Goal: Information Seeking & Learning: Learn about a topic

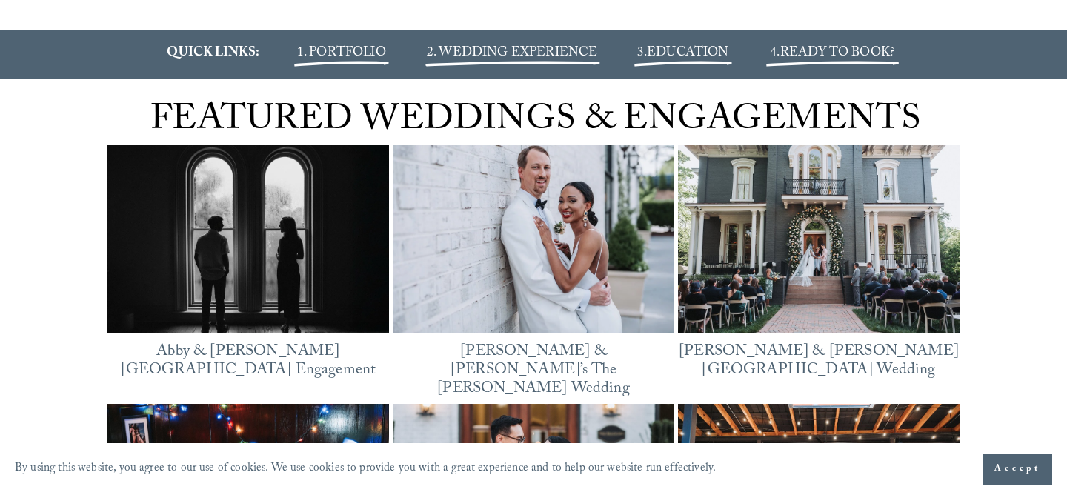
scroll to position [1784, 0]
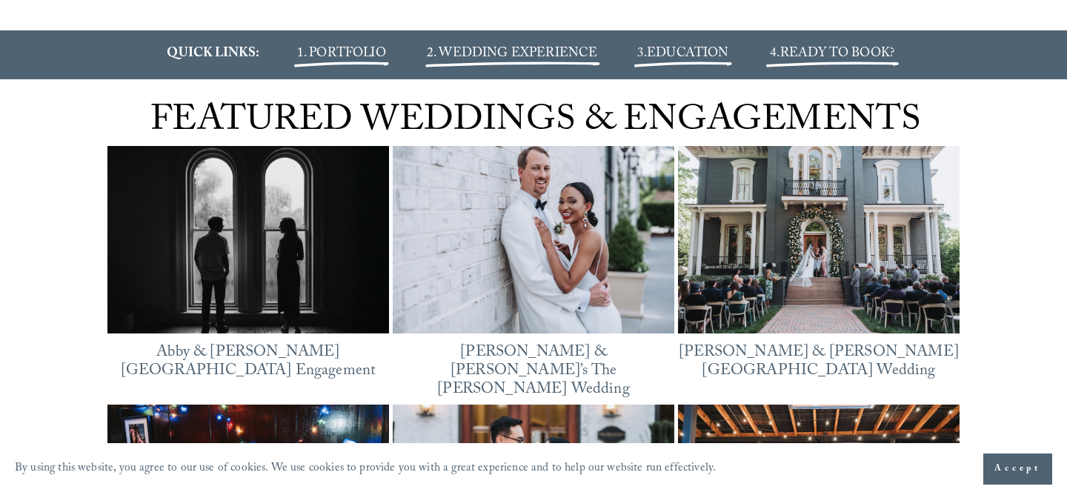
click at [367, 65] on span "1. PORTFOLIO" at bounding box center [341, 54] width 89 height 21
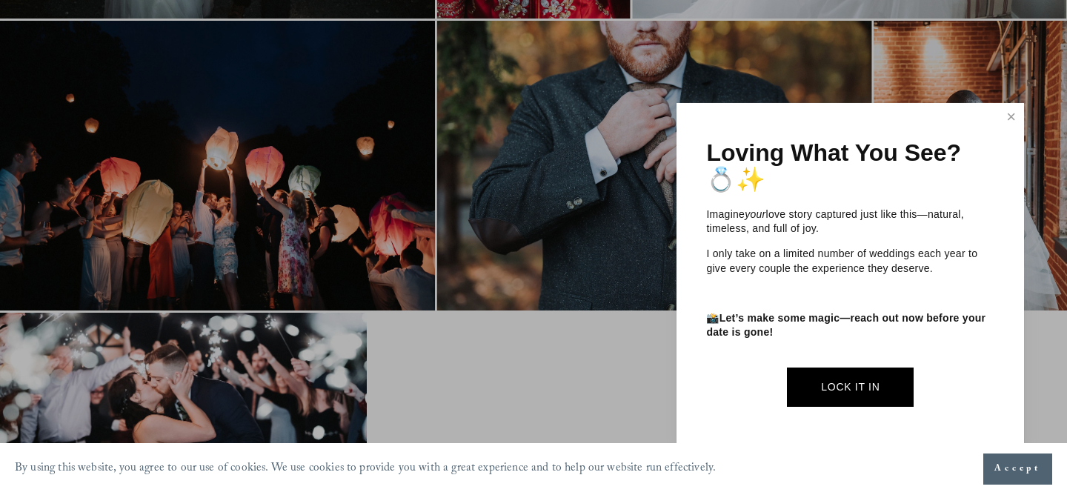
scroll to position [2346, 0]
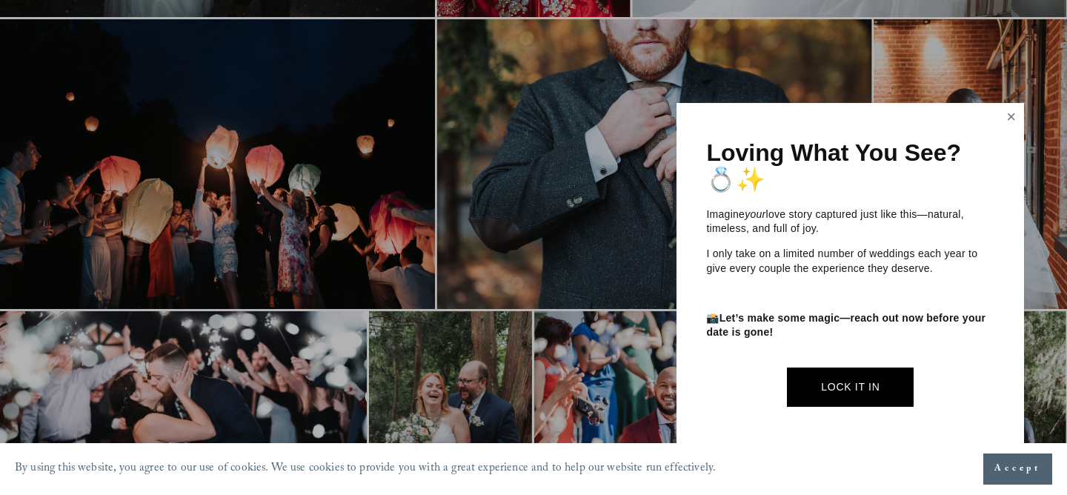
click at [1008, 120] on link "Close" at bounding box center [1011, 117] width 22 height 24
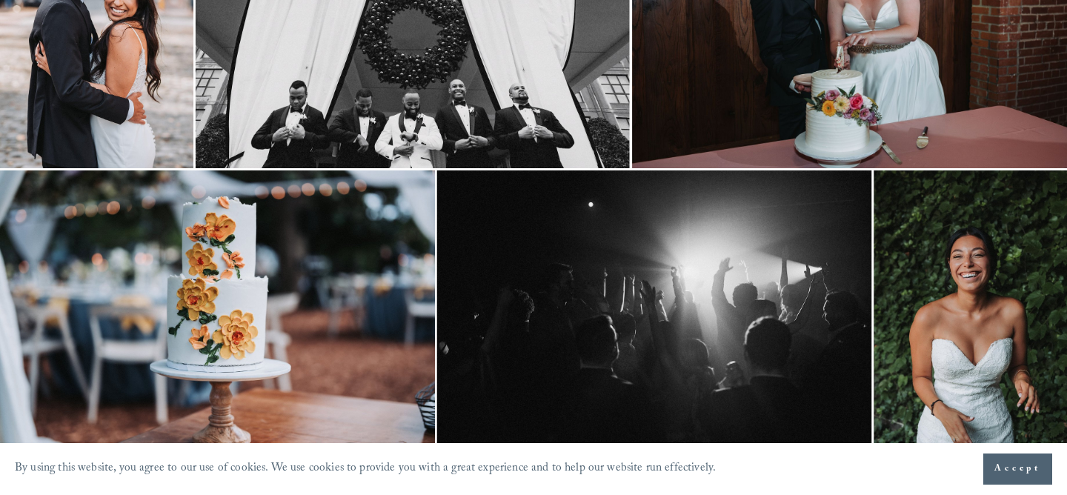
scroll to position [0, 0]
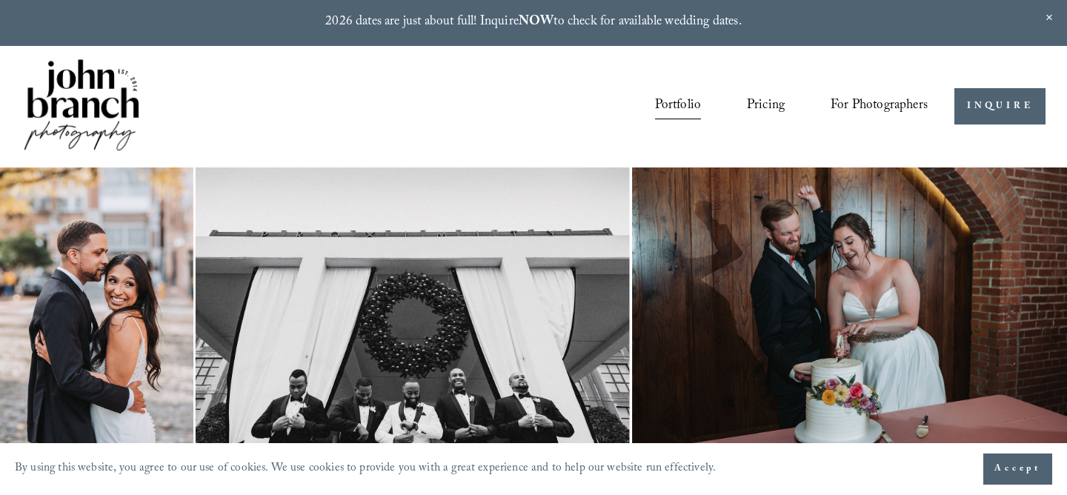
click at [761, 104] on link "Pricing" at bounding box center [766, 107] width 38 height 28
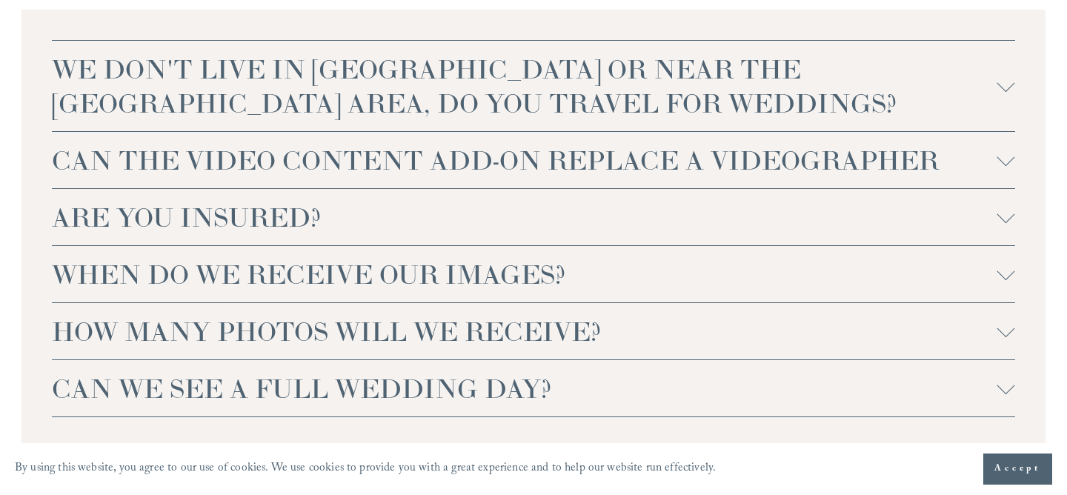
scroll to position [3606, 0]
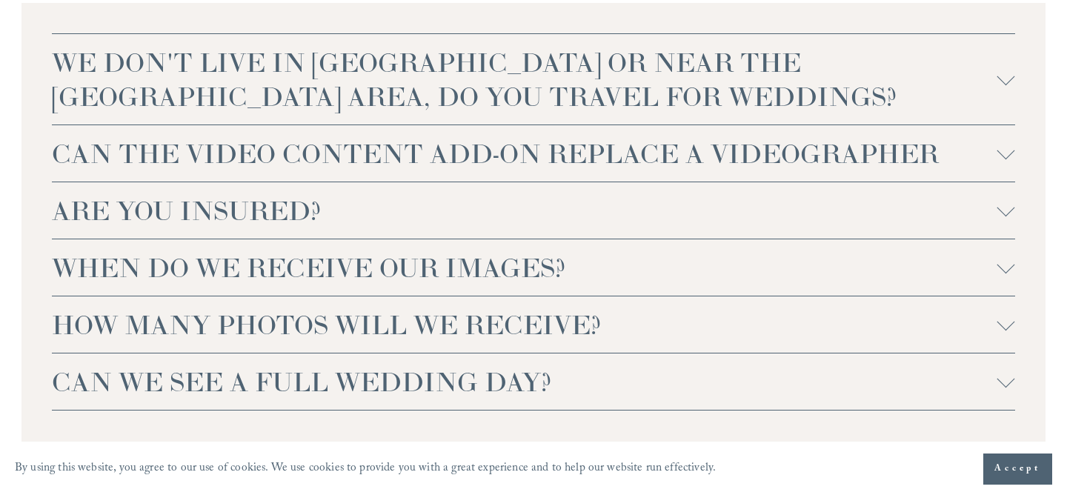
click at [333, 138] on span "CAN THE VIDEO CONTENT ADD-ON REPLACE A VIDEOGRAPHER" at bounding box center [524, 153] width 944 height 34
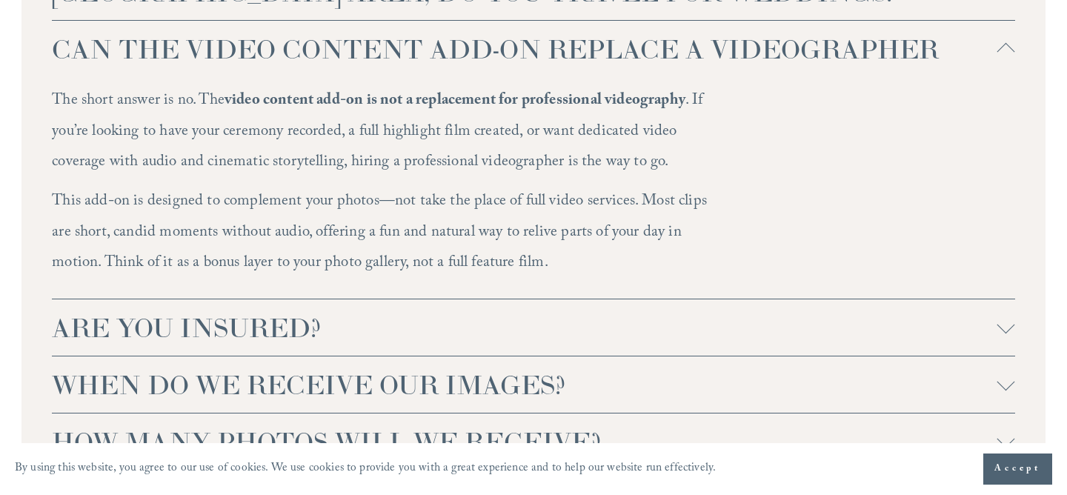
scroll to position [3712, 0]
click at [388, 39] on button "CAN THE VIDEO CONTENT ADD-ON REPLACE A VIDEOGRAPHER" at bounding box center [533, 47] width 962 height 56
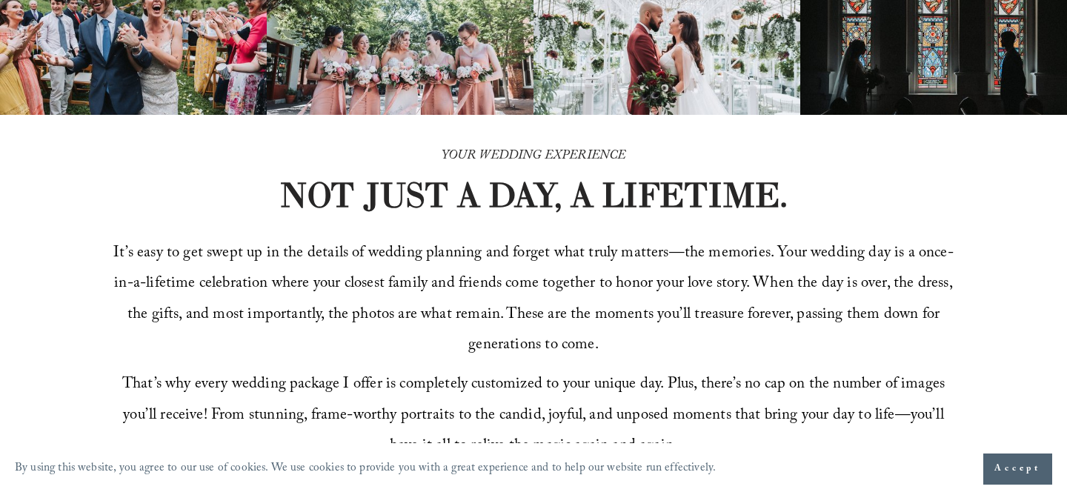
scroll to position [0, 0]
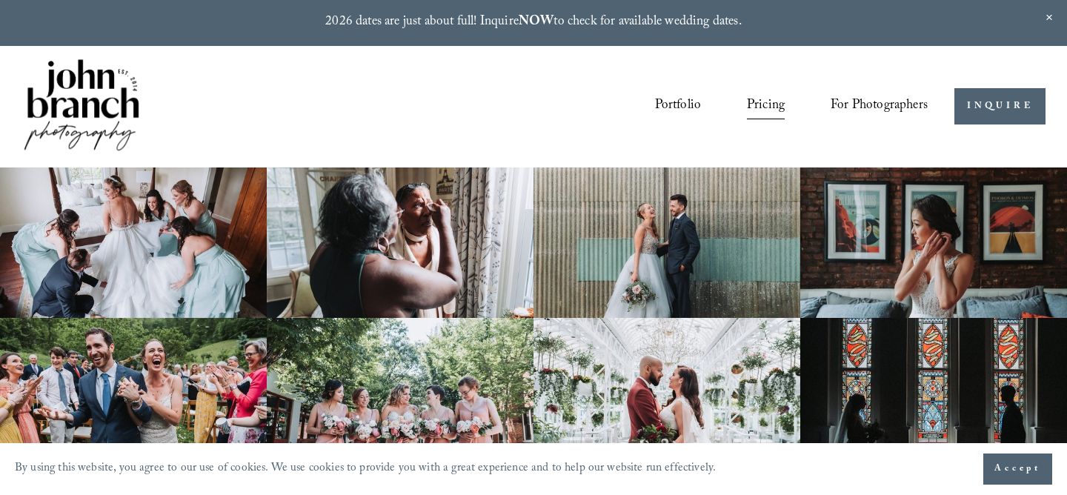
click at [667, 105] on link "Portfolio" at bounding box center [678, 107] width 47 height 28
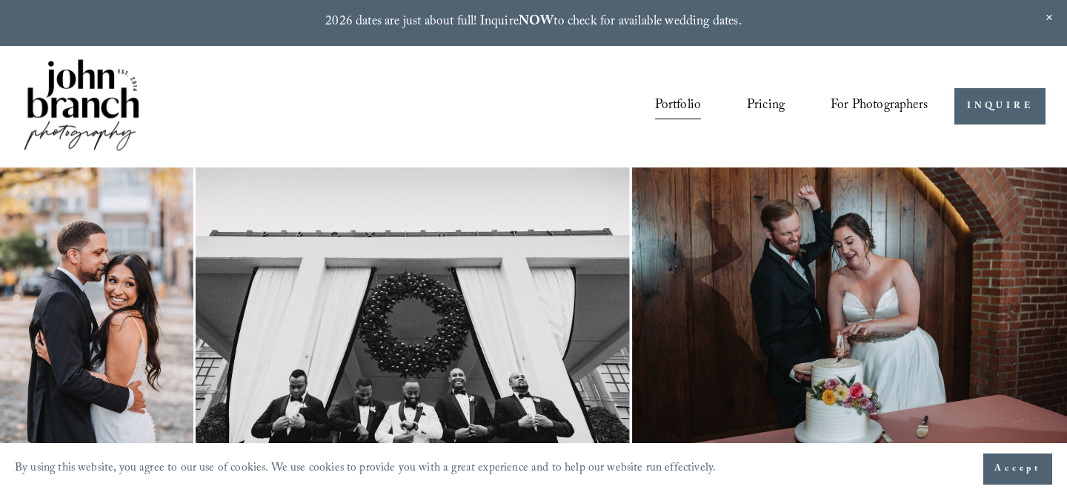
click at [759, 104] on link "Pricing" at bounding box center [766, 107] width 38 height 28
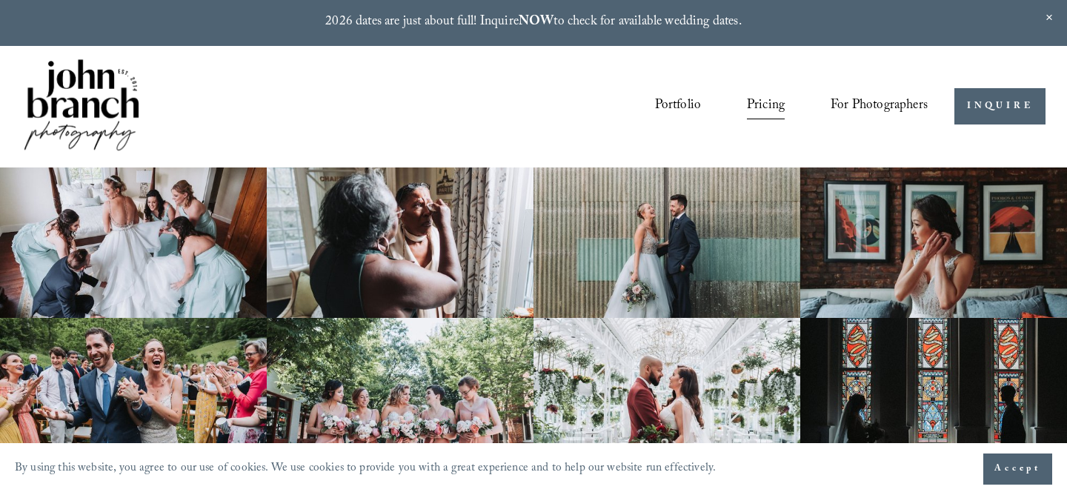
click at [665, 107] on link "Portfolio" at bounding box center [678, 107] width 47 height 28
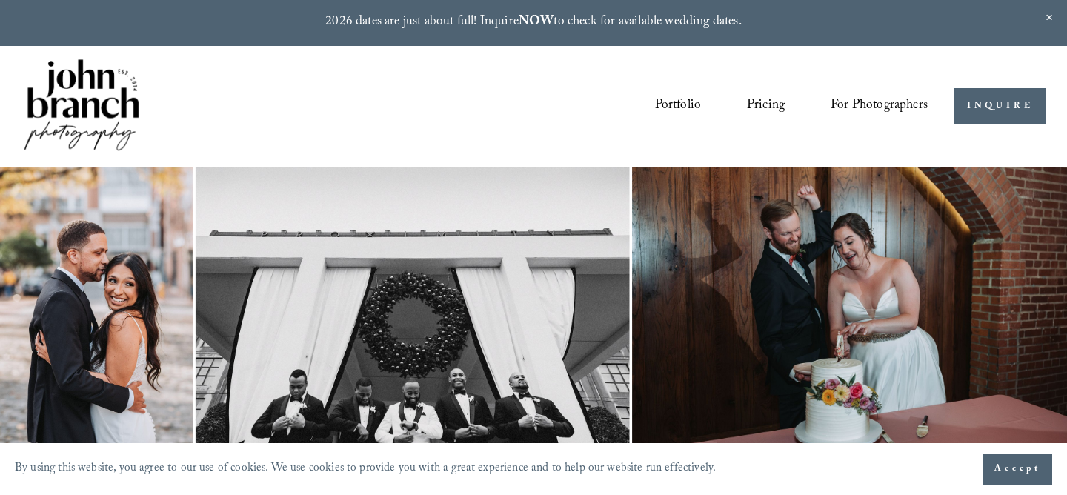
click at [1022, 466] on span "Accept" at bounding box center [1017, 468] width 47 height 15
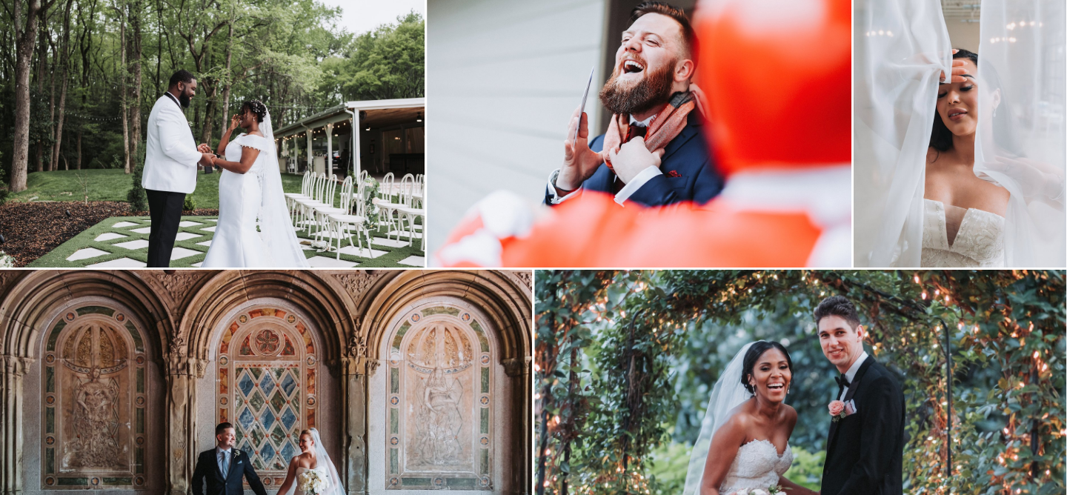
scroll to position [3503, 0]
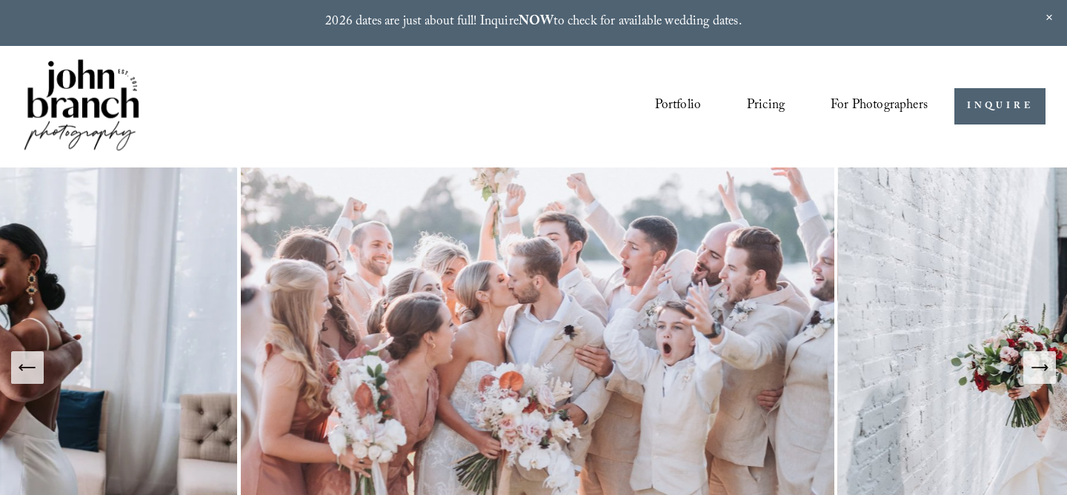
click at [772, 107] on link "Pricing" at bounding box center [766, 107] width 38 height 28
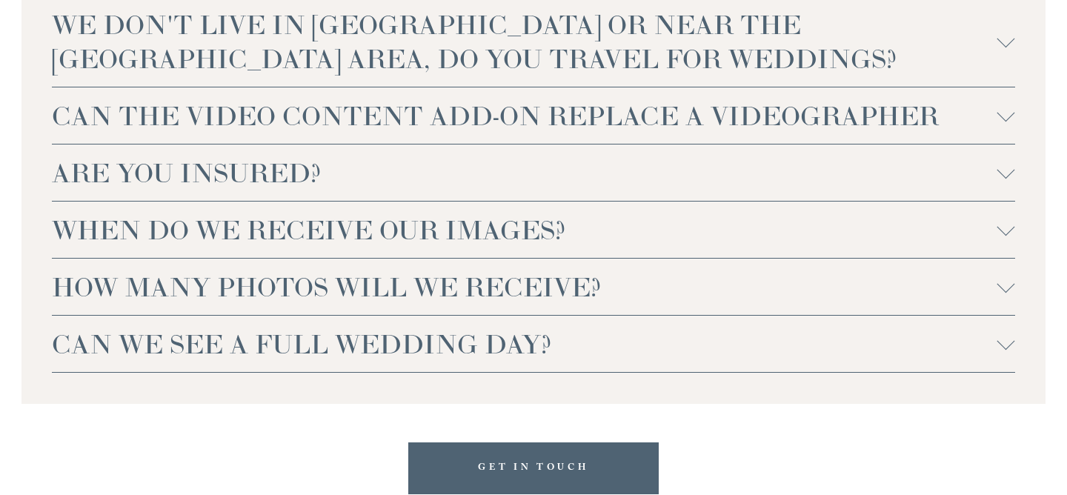
scroll to position [3605, 0]
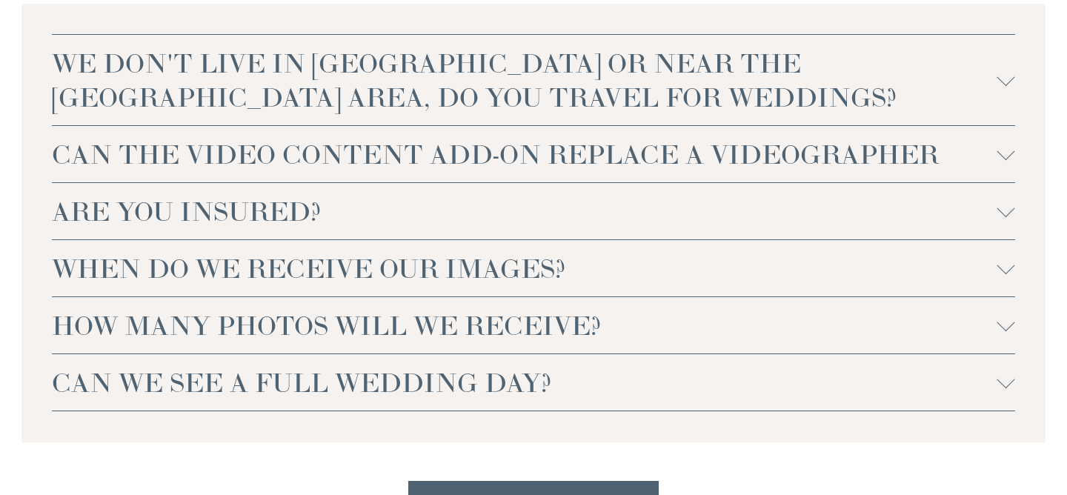
click at [542, 46] on span "WE DON'T LIVE IN NC OR NEAR THE RALEIGH AREA, DO YOU TRAVEL FOR WEDDINGS?" at bounding box center [524, 80] width 944 height 68
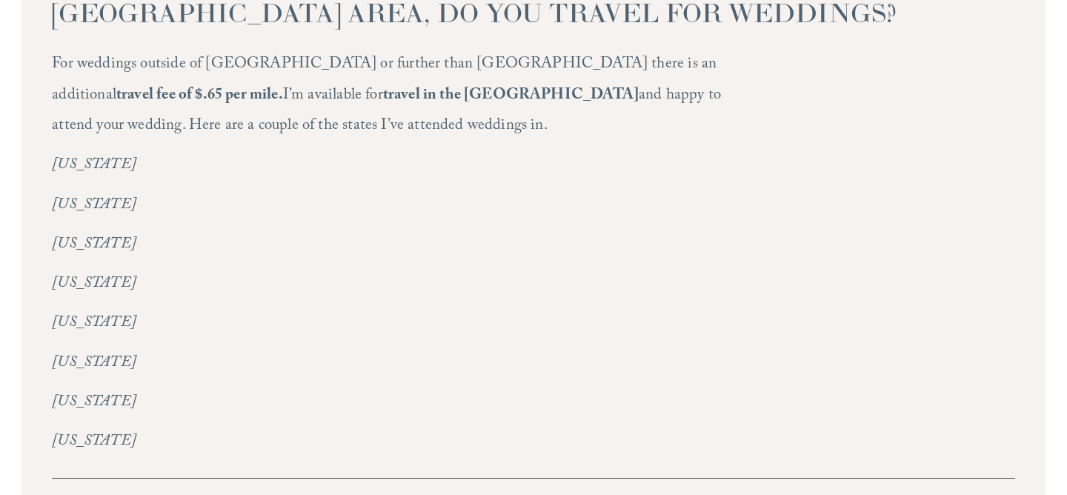
scroll to position [3693, 0]
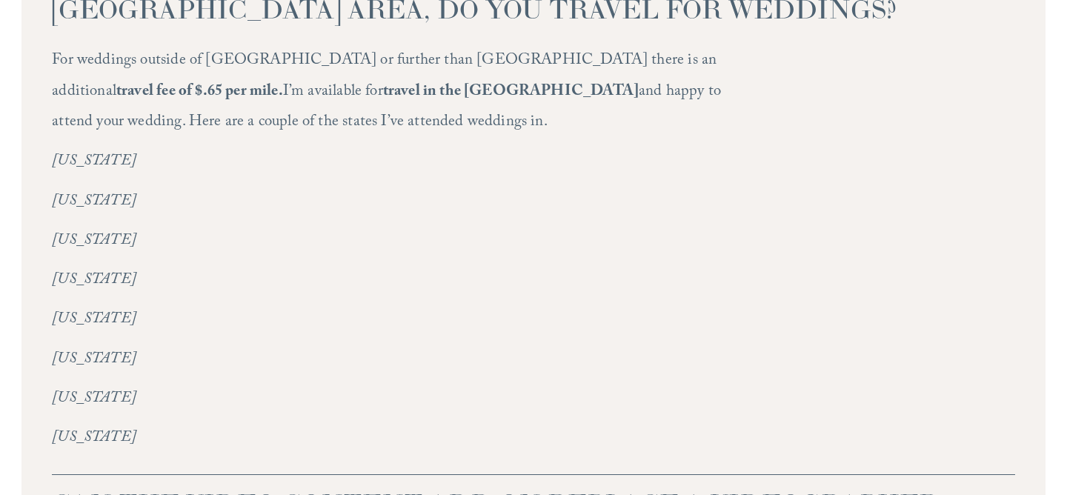
drag, startPoint x: 544, startPoint y: 25, endPoint x: 589, endPoint y: 95, distance: 83.0
click at [589, 95] on p "For weddings outside of NC or further than Greensboro there is an additional tr…" at bounding box center [389, 92] width 674 height 92
drag, startPoint x: 589, startPoint y: 95, endPoint x: 29, endPoint y: 15, distance: 565.6
click at [29, 15] on div "WE DON'T LIVE IN NC OR NEAR THE RALEIGH AREA, DO YOU TRAVEL FOR WEDDINGS? For w…" at bounding box center [533, 353] width 1024 height 875
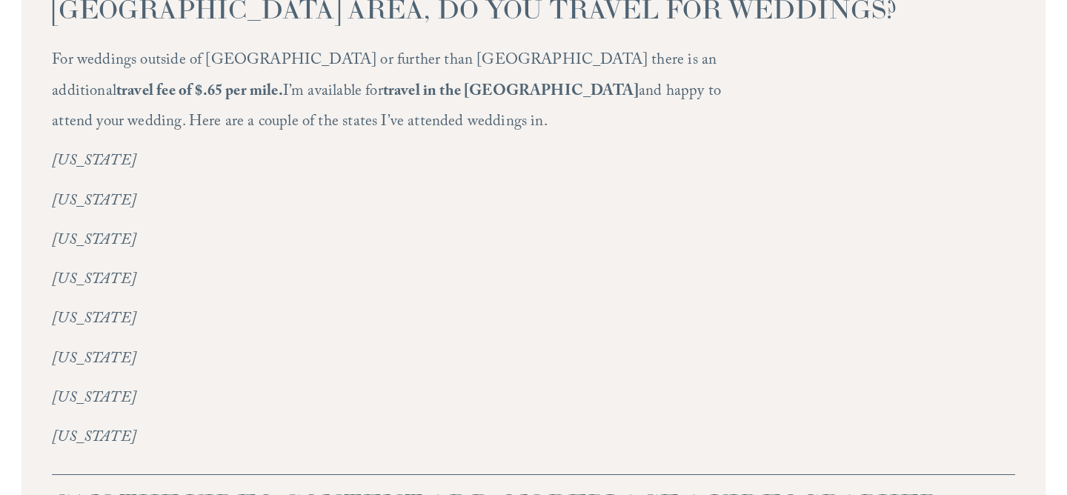
click at [298, 226] on p "Illinois" at bounding box center [389, 241] width 674 height 30
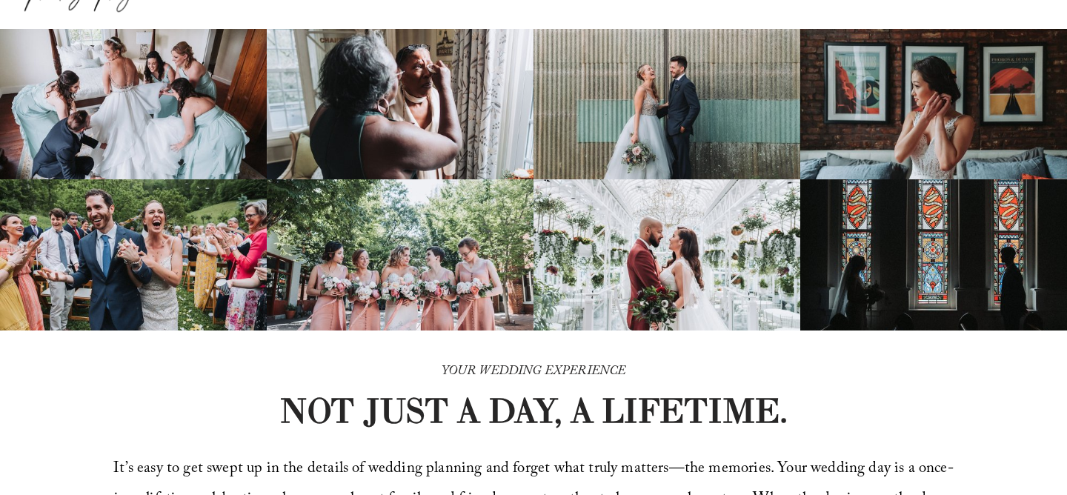
scroll to position [0, 0]
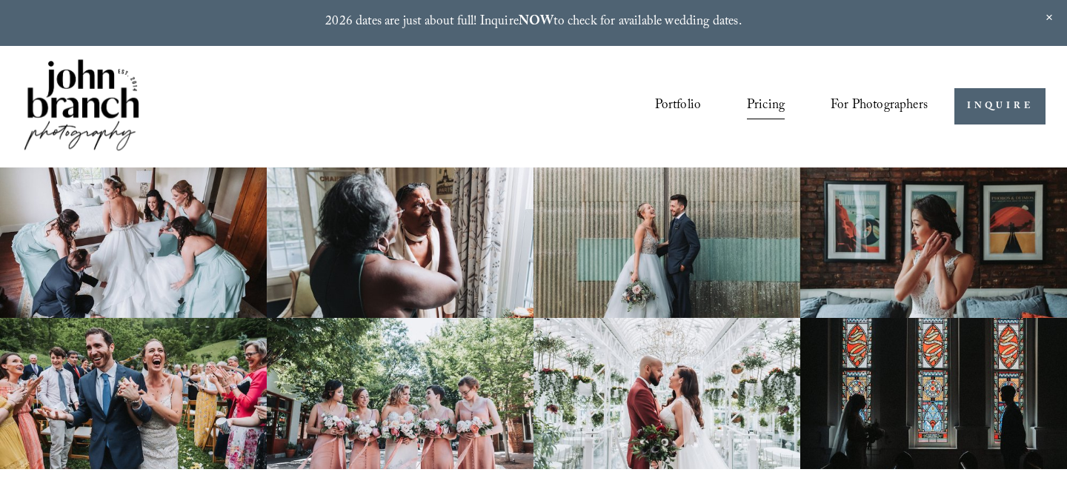
click at [116, 98] on img at bounding box center [81, 106] width 120 height 100
